Goal: Answer question/provide support: Share knowledge or assist other users

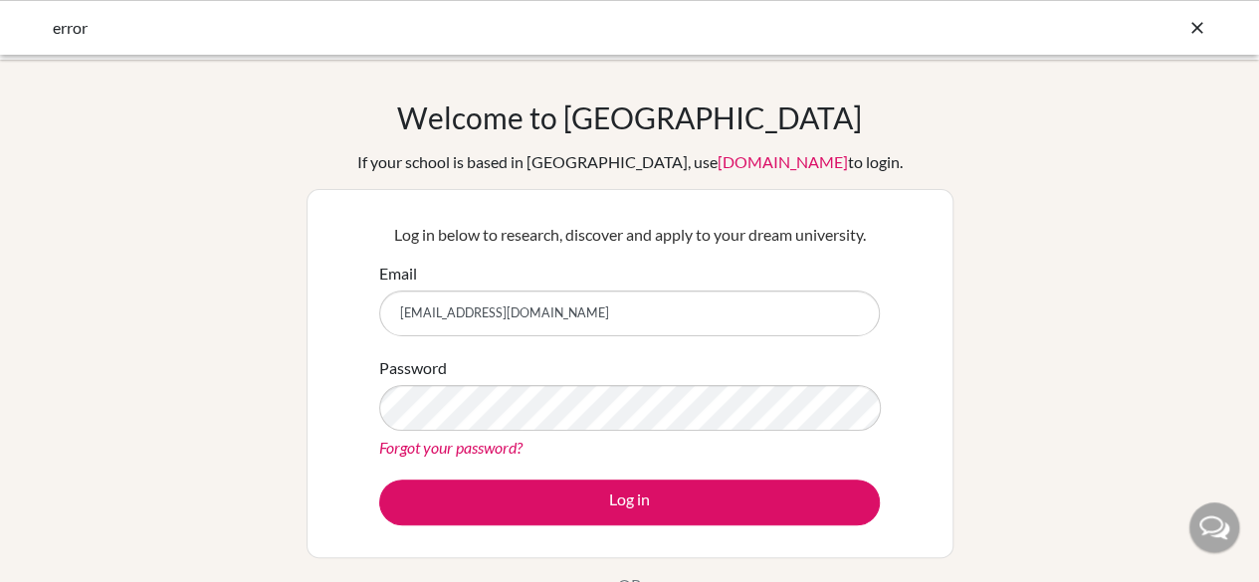
click at [379, 480] on button "Log in" at bounding box center [629, 503] width 501 height 46
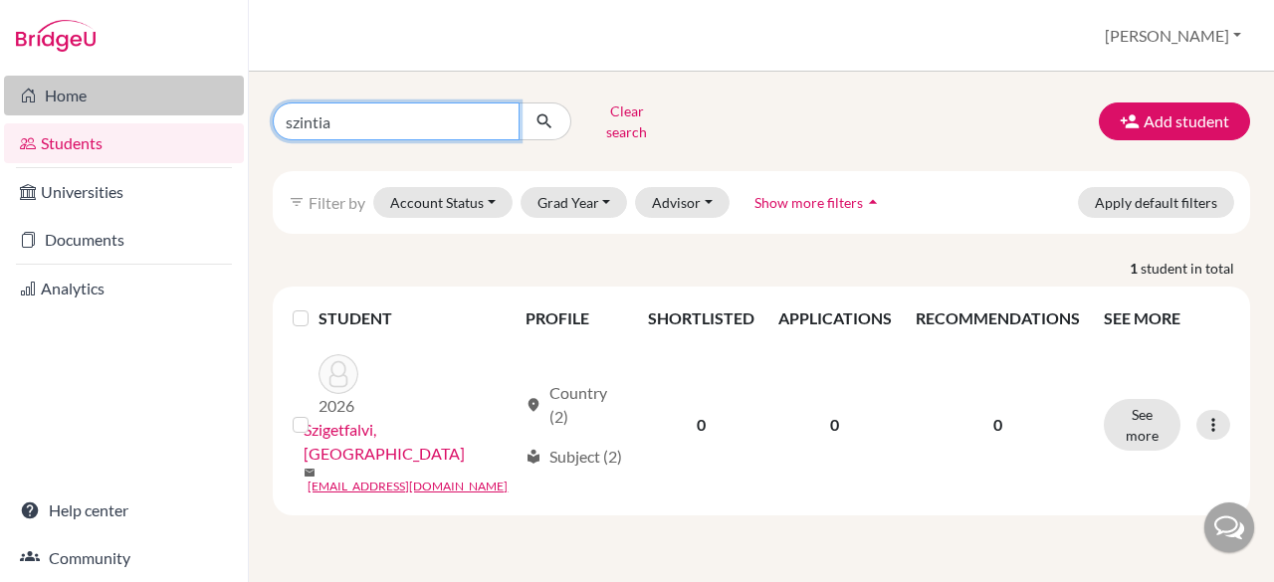
drag, startPoint x: 408, startPoint y: 118, endPoint x: 233, endPoint y: 112, distance: 175.3
click at [233, 112] on div "Home Students Universities Documents Analytics Help center Community Students o…" at bounding box center [637, 291] width 1274 height 582
type input "kovacs"
click button "submit" at bounding box center [545, 122] width 53 height 38
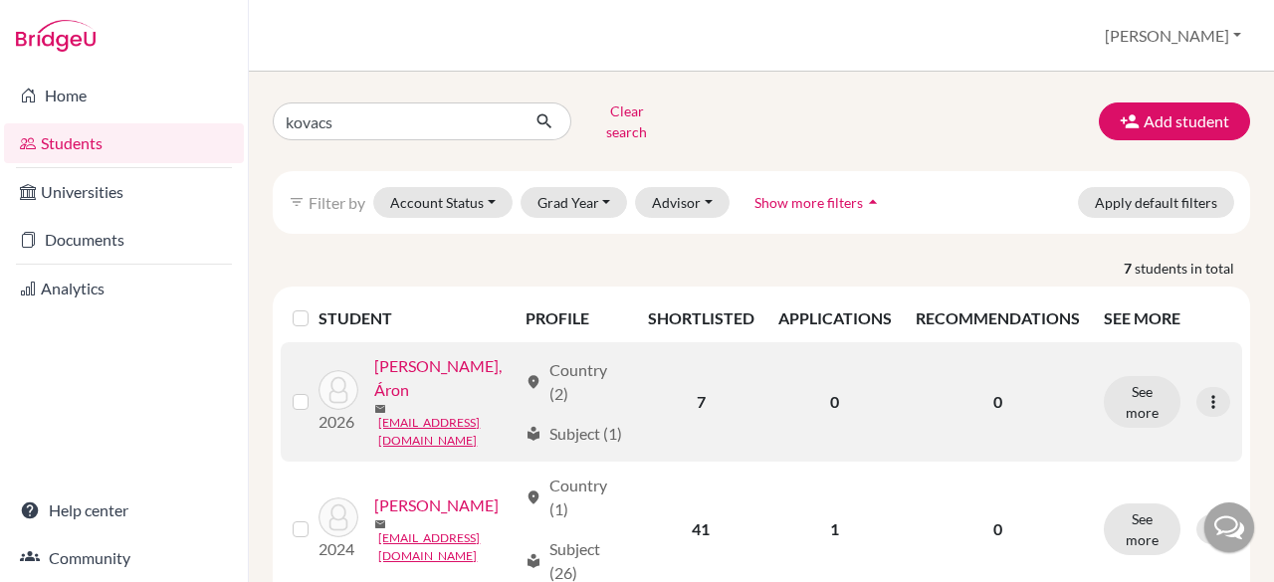
click at [428, 383] on link "[PERSON_NAME], Áron" at bounding box center [444, 378] width 141 height 48
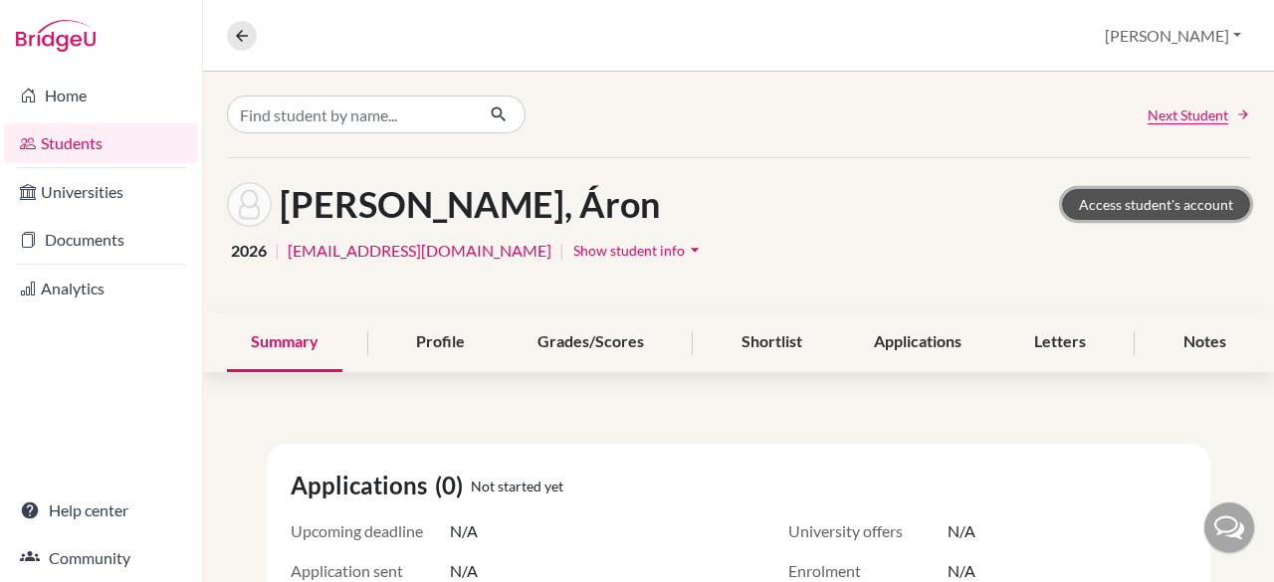
click at [1166, 204] on link "Access student's account" at bounding box center [1156, 204] width 188 height 31
